Goal: Task Accomplishment & Management: Manage account settings

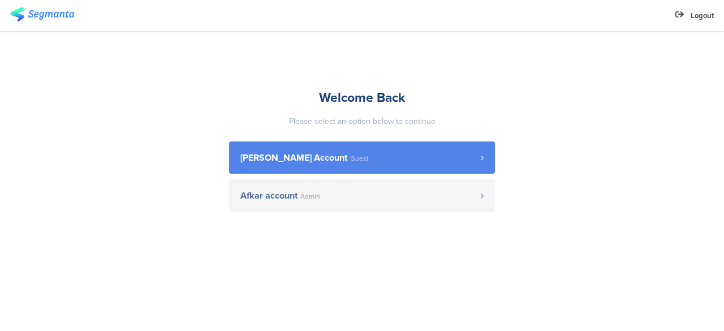
click at [324, 162] on span "odelya kalderon Account" at bounding box center [293, 157] width 107 height 9
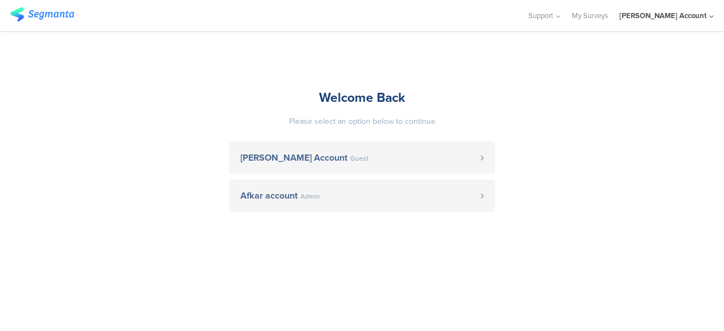
click at [706, 15] on div "odelya kalderon Account" at bounding box center [662, 15] width 87 height 11
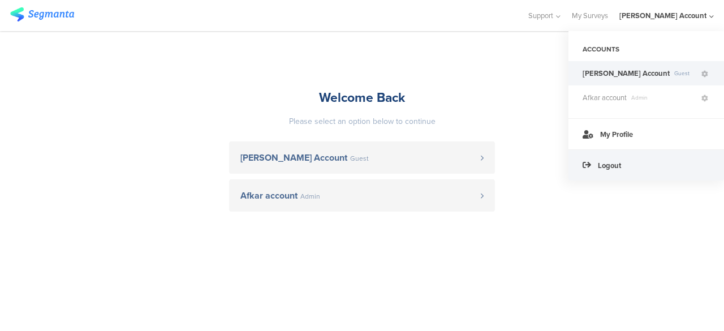
click at [591, 165] on div "Logout" at bounding box center [646, 164] width 156 height 31
